Goal: Use online tool/utility: Utilize a website feature to perform a specific function

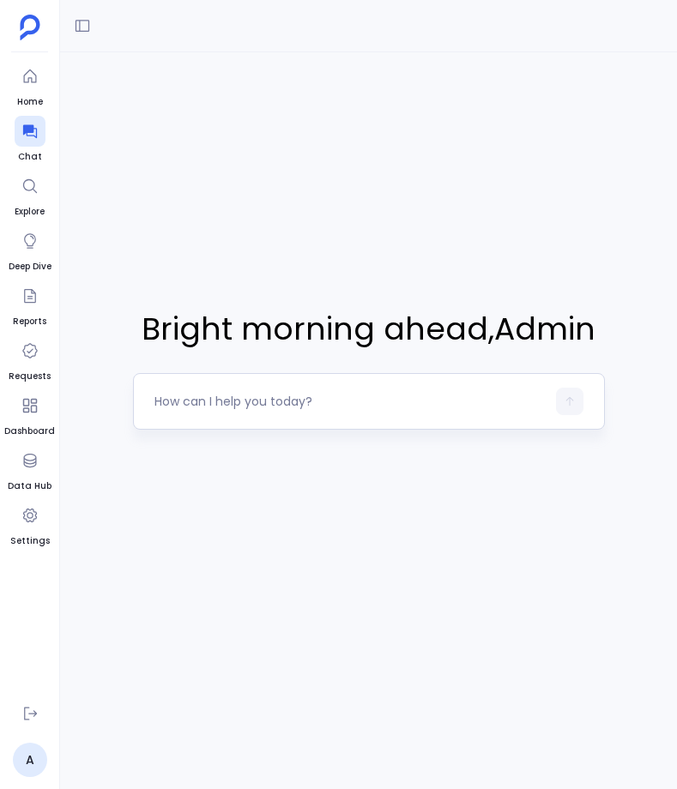
click at [317, 423] on div at bounding box center [369, 401] width 472 height 57
click at [320, 408] on textarea at bounding box center [349, 401] width 391 height 17
type textarea "company with more than 100k arr"
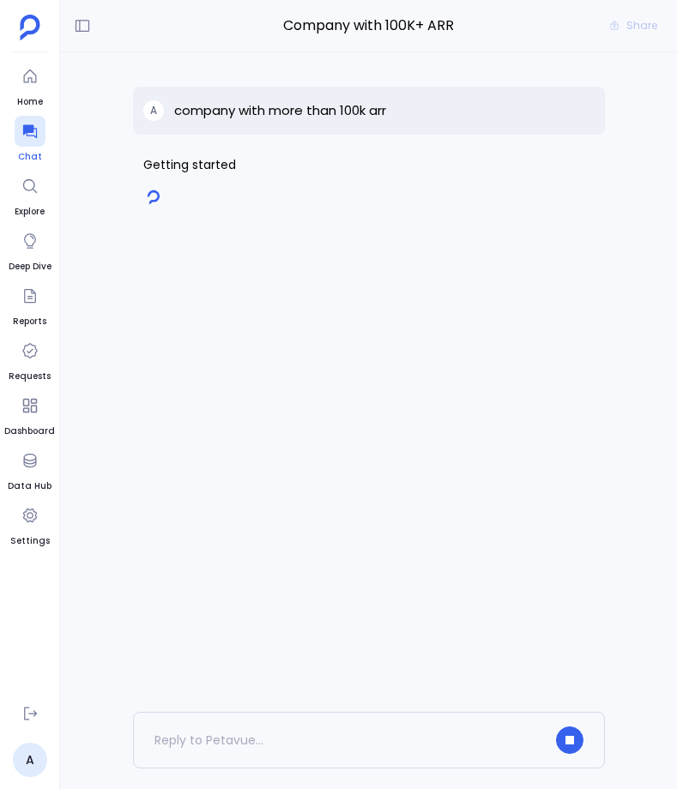
click at [38, 131] on icon at bounding box center [29, 131] width 17 height 17
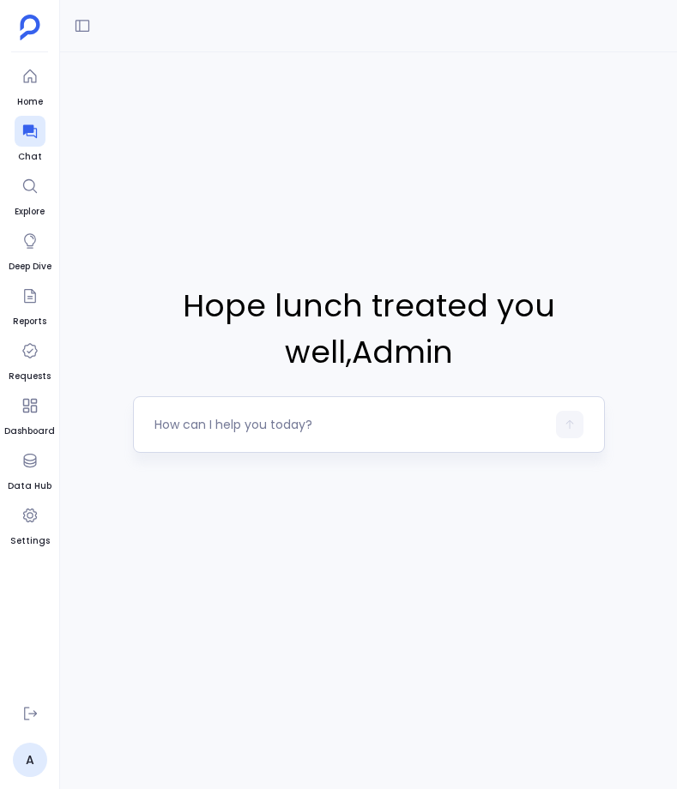
click at [286, 434] on div at bounding box center [349, 424] width 391 height 27
click at [286, 431] on textarea at bounding box center [349, 424] width 391 height 17
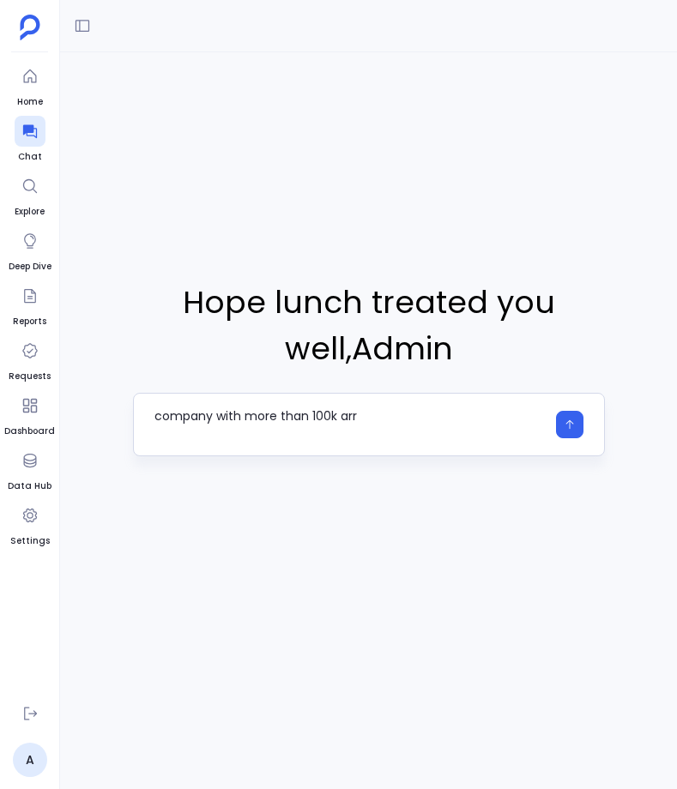
type textarea "company with more than 100k arr"
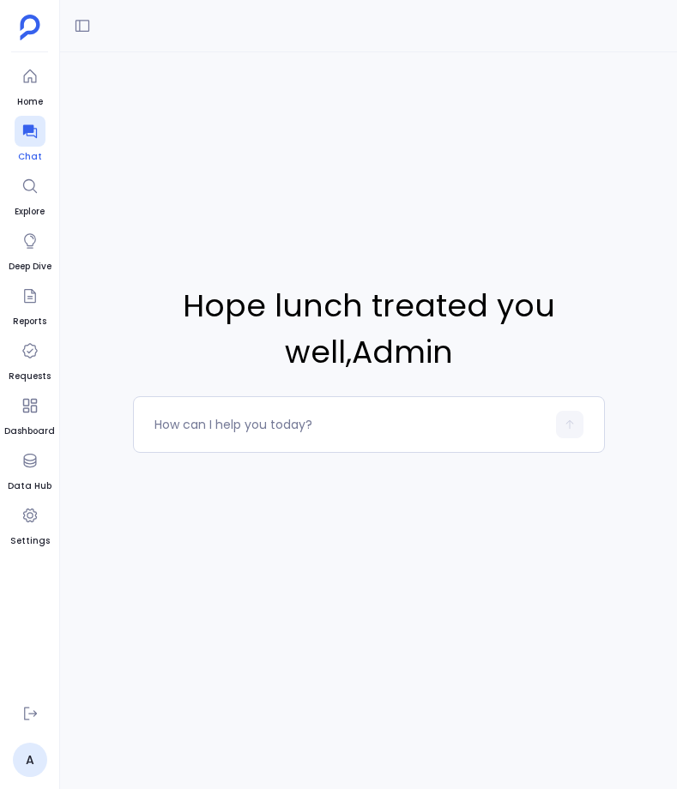
click at [28, 123] on icon at bounding box center [29, 131] width 17 height 17
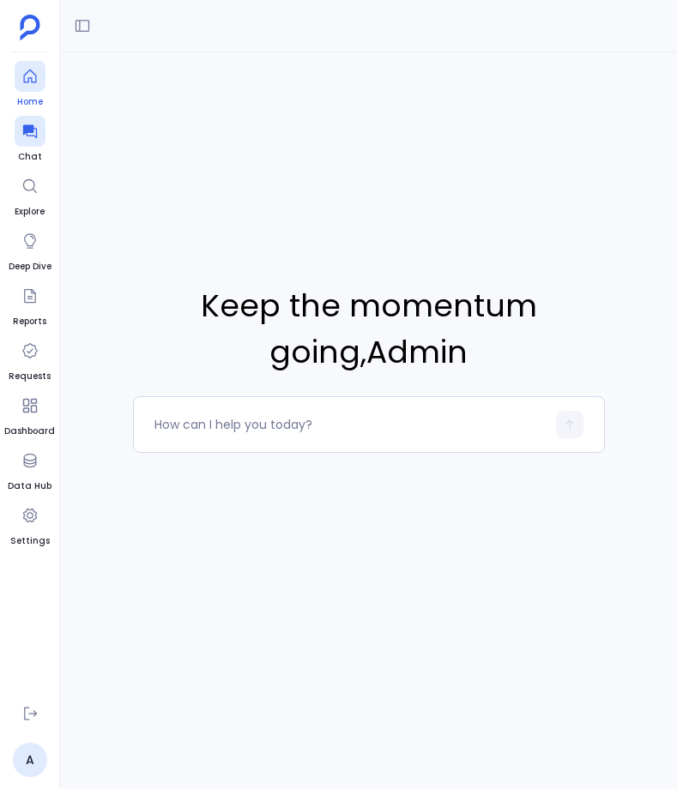
click at [34, 79] on icon at bounding box center [29, 76] width 17 height 17
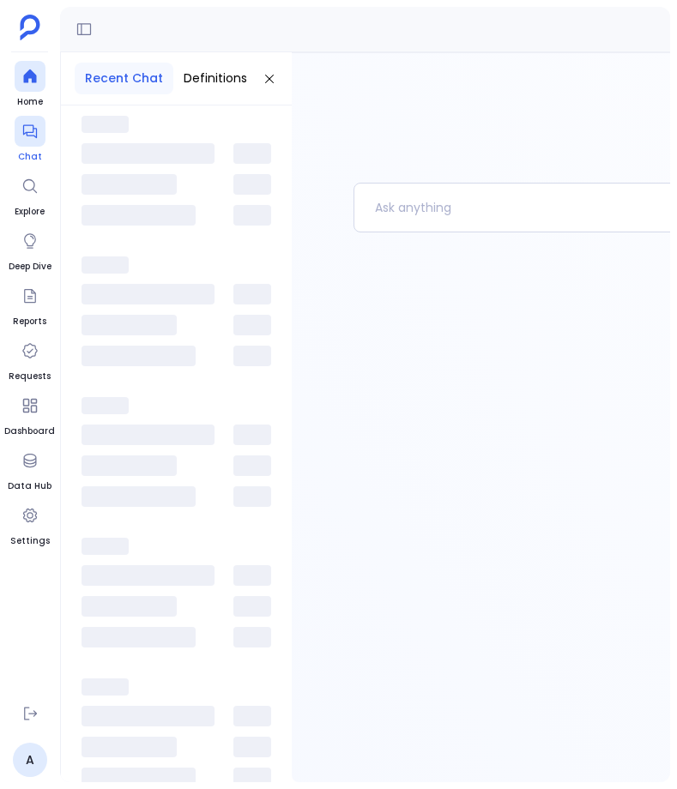
click at [33, 122] on div at bounding box center [30, 131] width 31 height 31
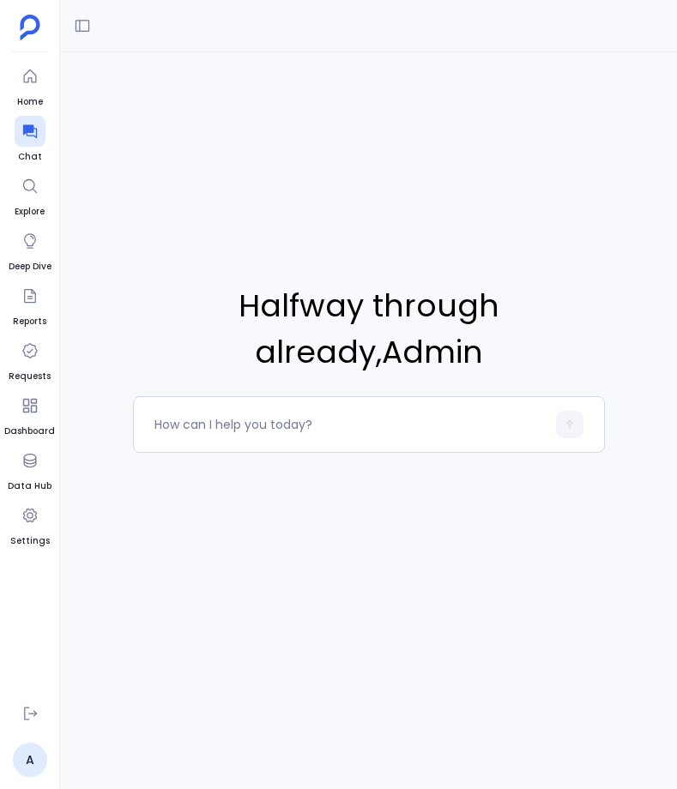
click at [96, 33] on div at bounding box center [368, 26] width 617 height 52
click at [88, 33] on icon at bounding box center [82, 25] width 17 height 17
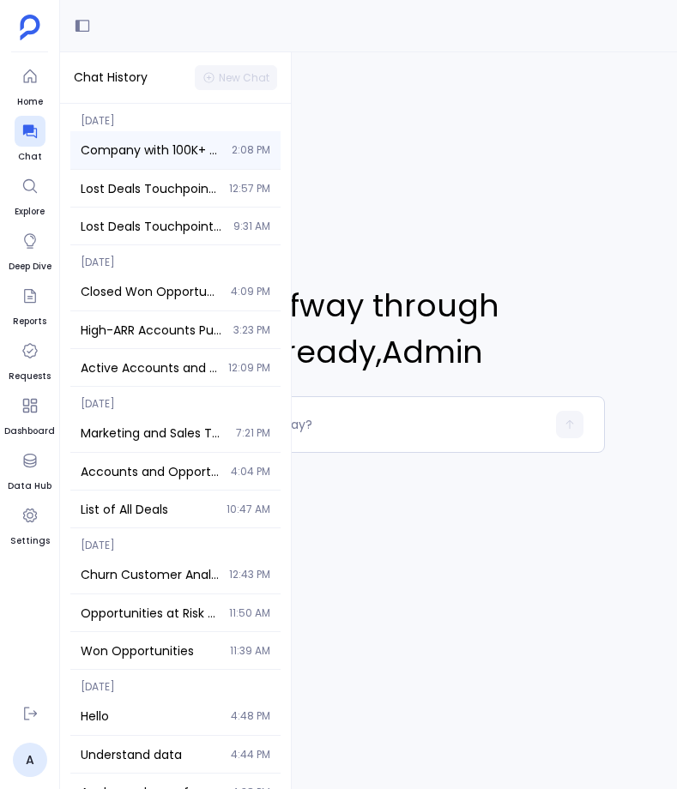
click at [128, 142] on span "Company with 100K+ ARR" at bounding box center [151, 150] width 141 height 17
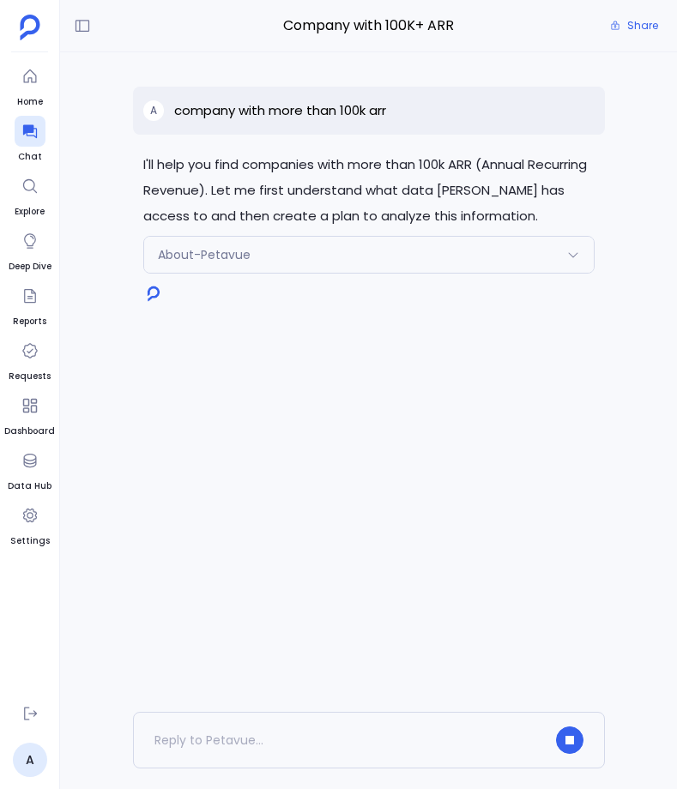
click at [432, 251] on div "About-Petavue" at bounding box center [369, 255] width 450 height 36
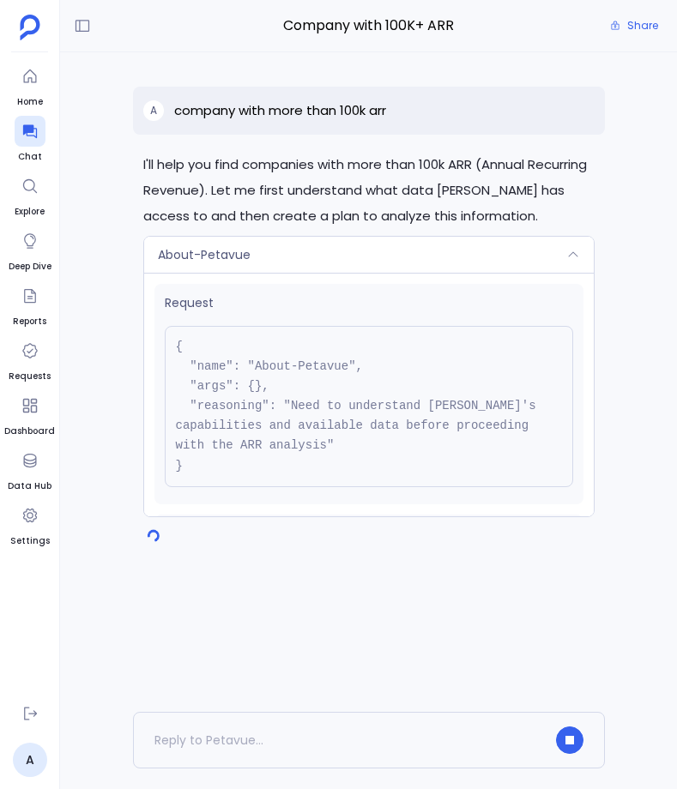
click at [477, 254] on div "About-Petavue" at bounding box center [369, 255] width 450 height 36
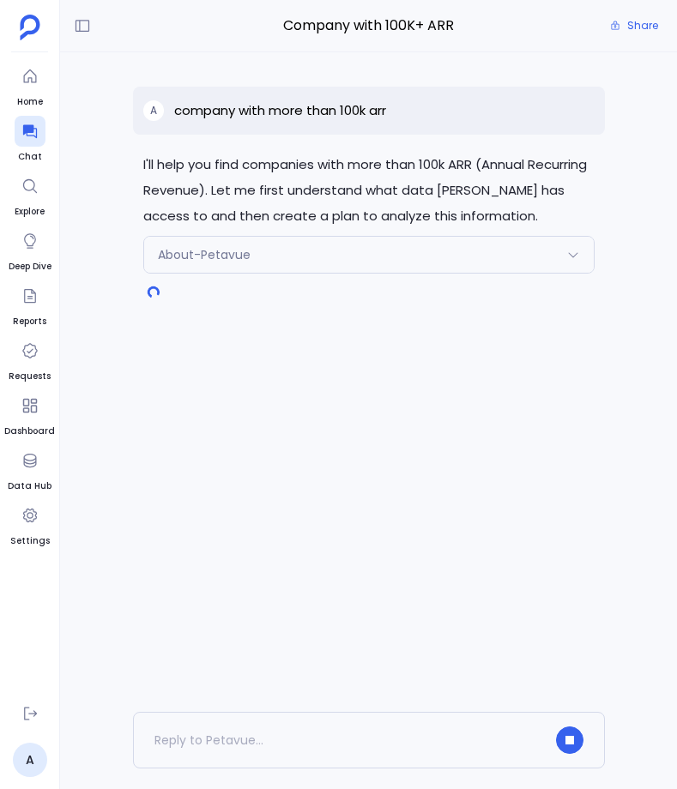
click at [554, 109] on div "A company with more than 100k arr" at bounding box center [369, 111] width 472 height 48
copy p "company with more than 100k arr"
